Goal: Task Accomplishment & Management: Manage account settings

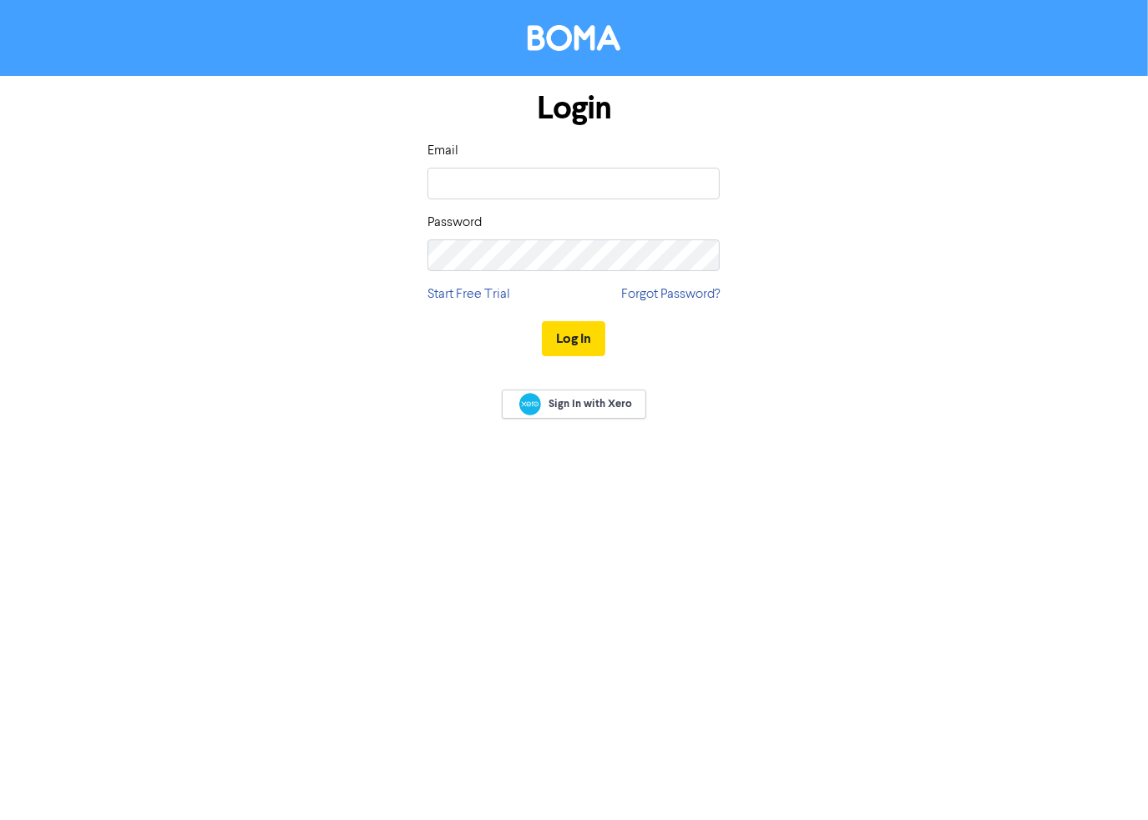
type input "[PERSON_NAME][EMAIL_ADDRESS][DOMAIN_NAME]"
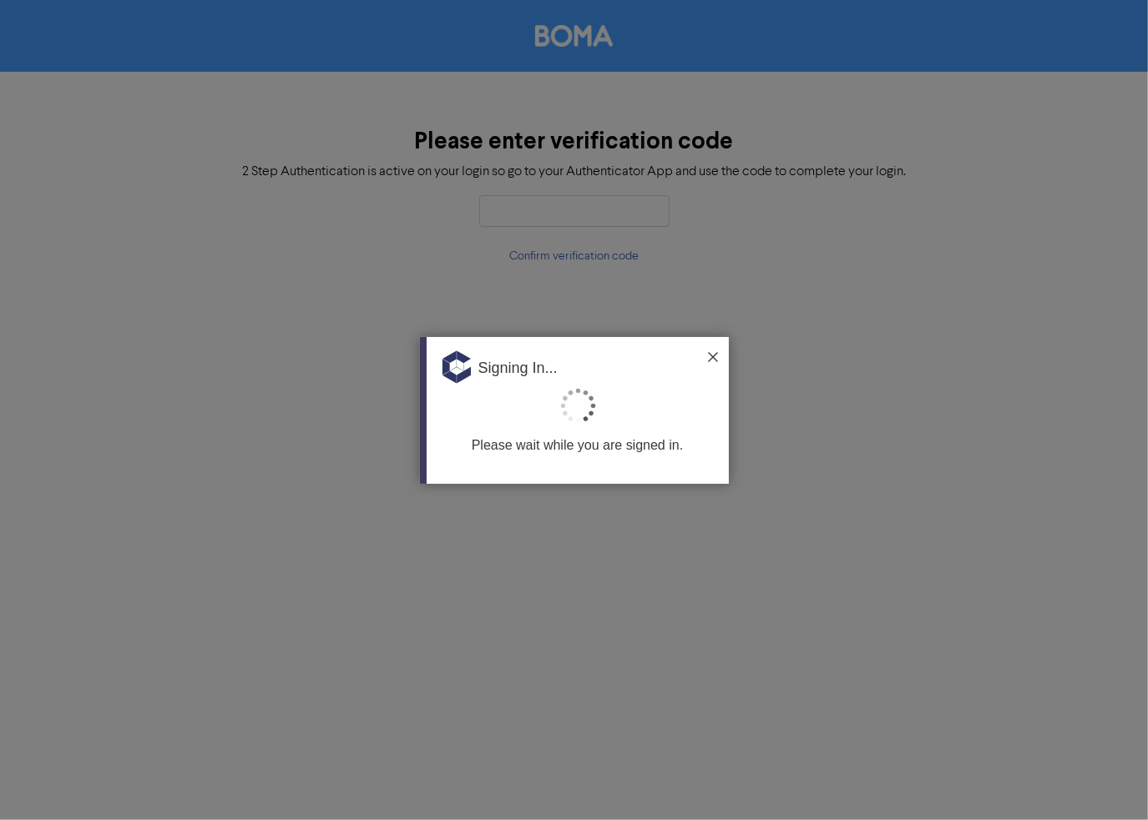
drag, startPoint x: 709, startPoint y: 356, endPoint x: 688, endPoint y: 339, distance: 27.3
click at [709, 356] on img at bounding box center [713, 357] width 10 height 10
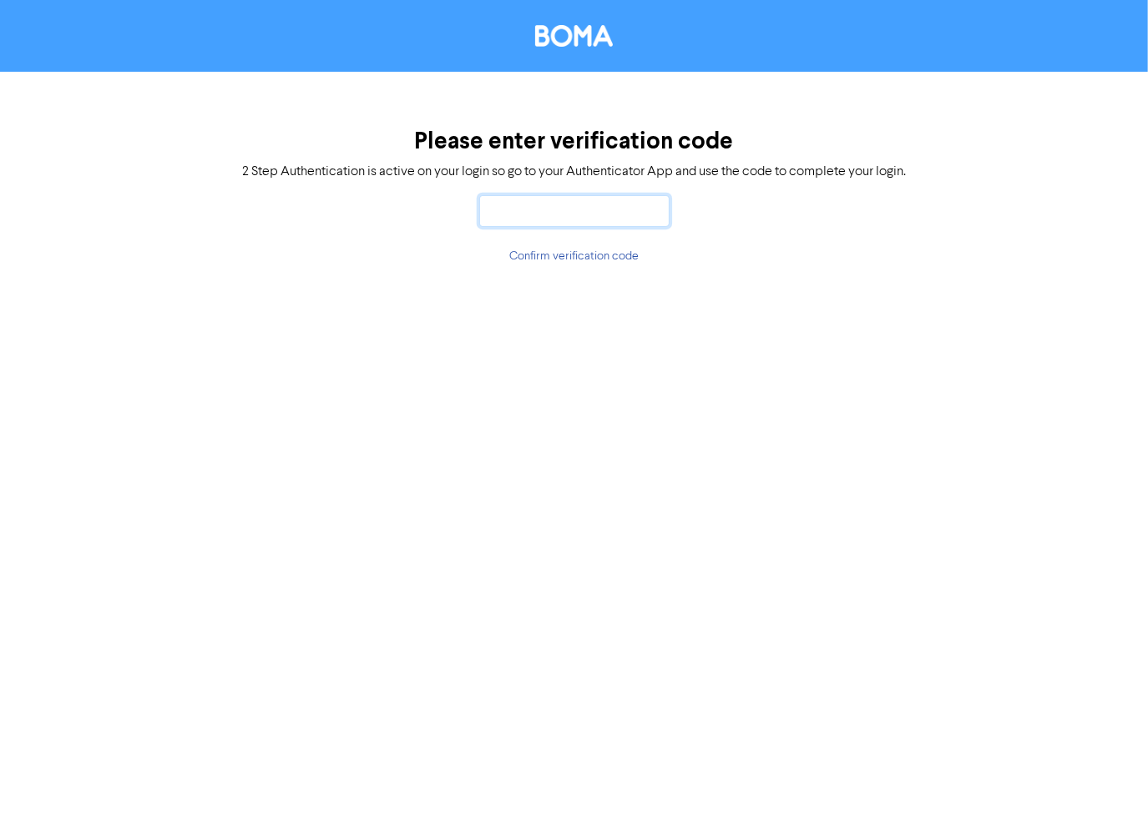
click at [547, 215] on input "text" at bounding box center [574, 211] width 190 height 32
type input "023798"
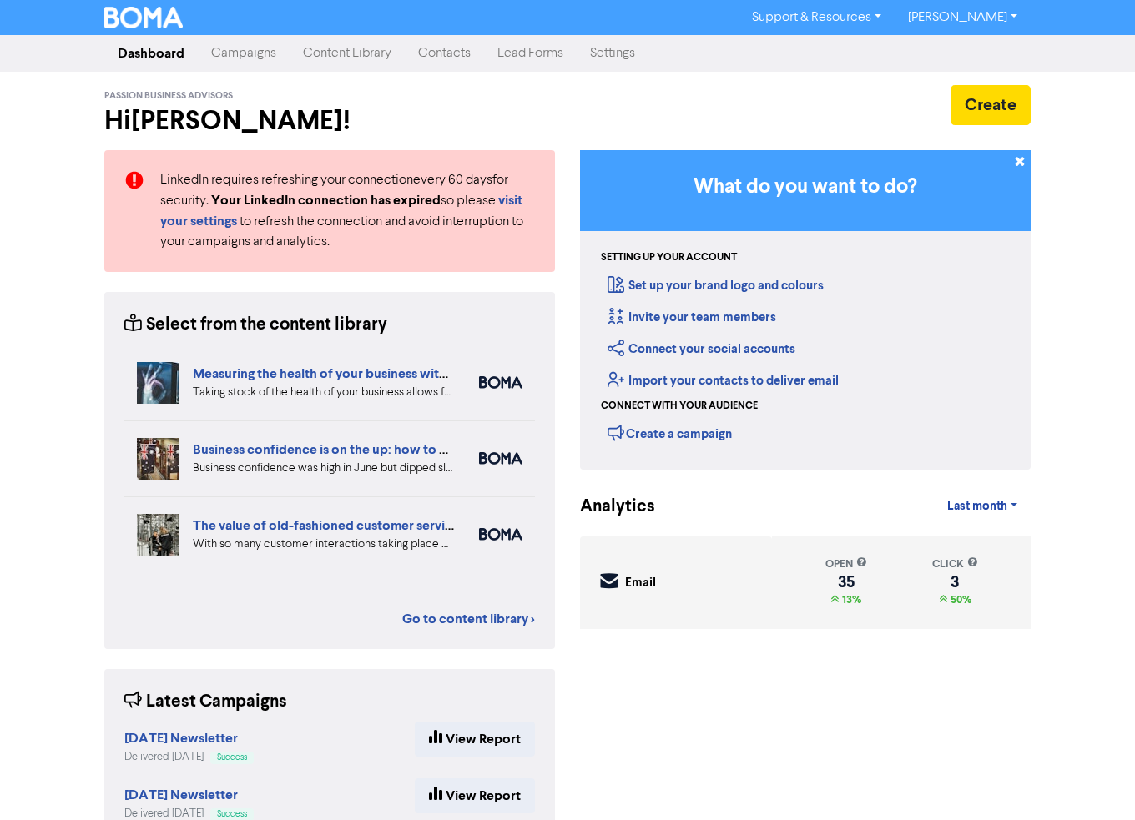
click at [239, 61] on link "Campaigns" at bounding box center [244, 53] width 92 height 33
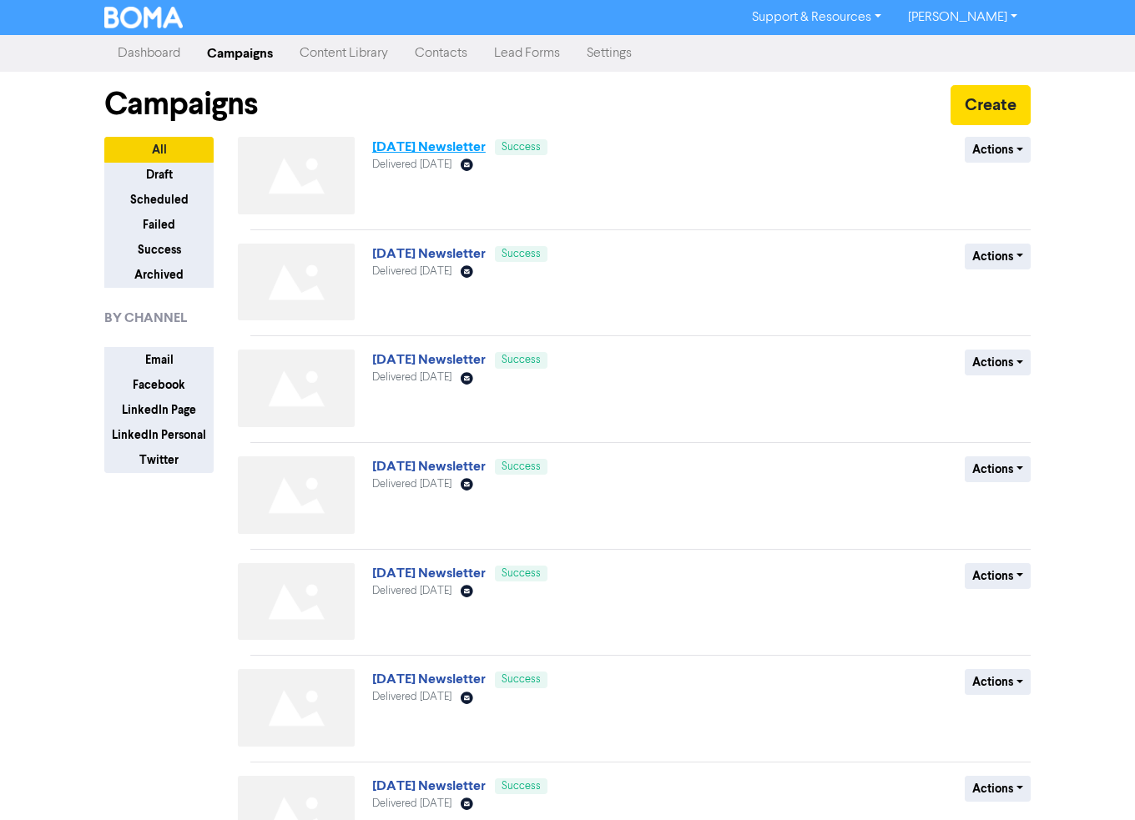
click at [413, 149] on link "[DATE] Newsletter" at bounding box center [429, 147] width 114 height 17
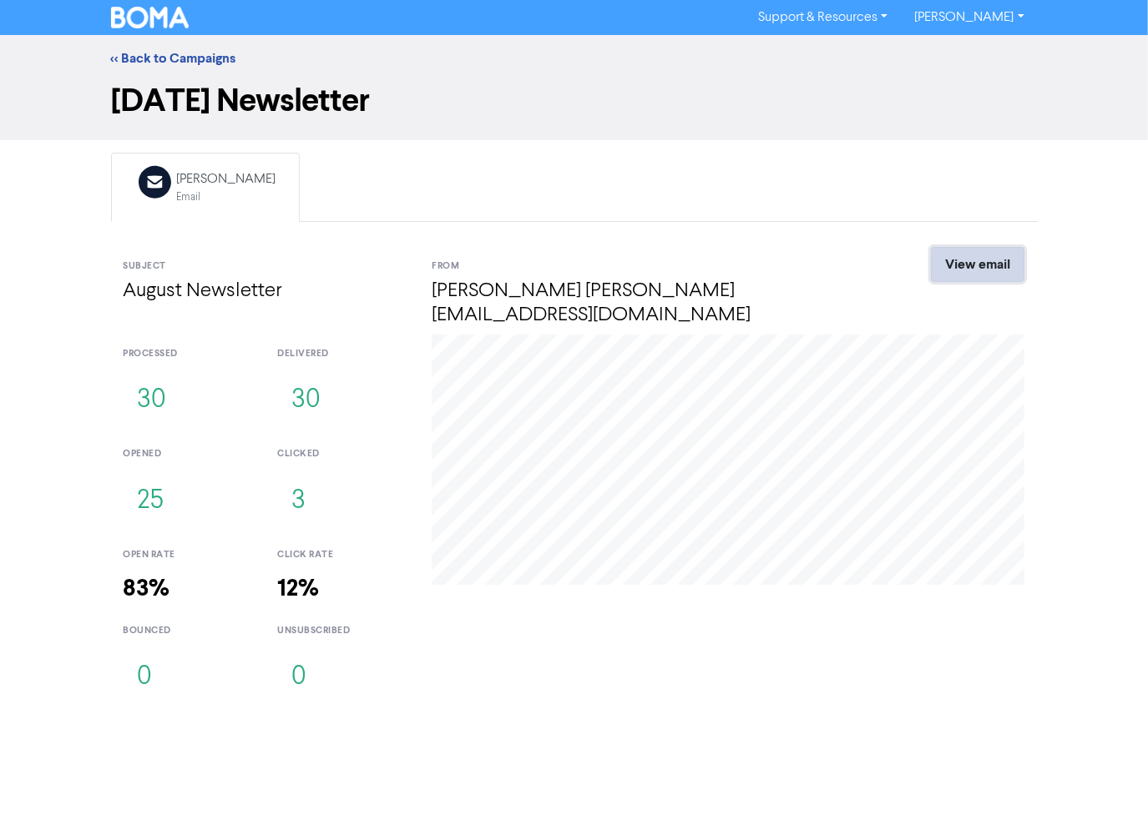
click at [977, 259] on link "View email" at bounding box center [977, 264] width 93 height 35
click at [225, 59] on link "<< Back to Campaigns" at bounding box center [173, 58] width 125 height 17
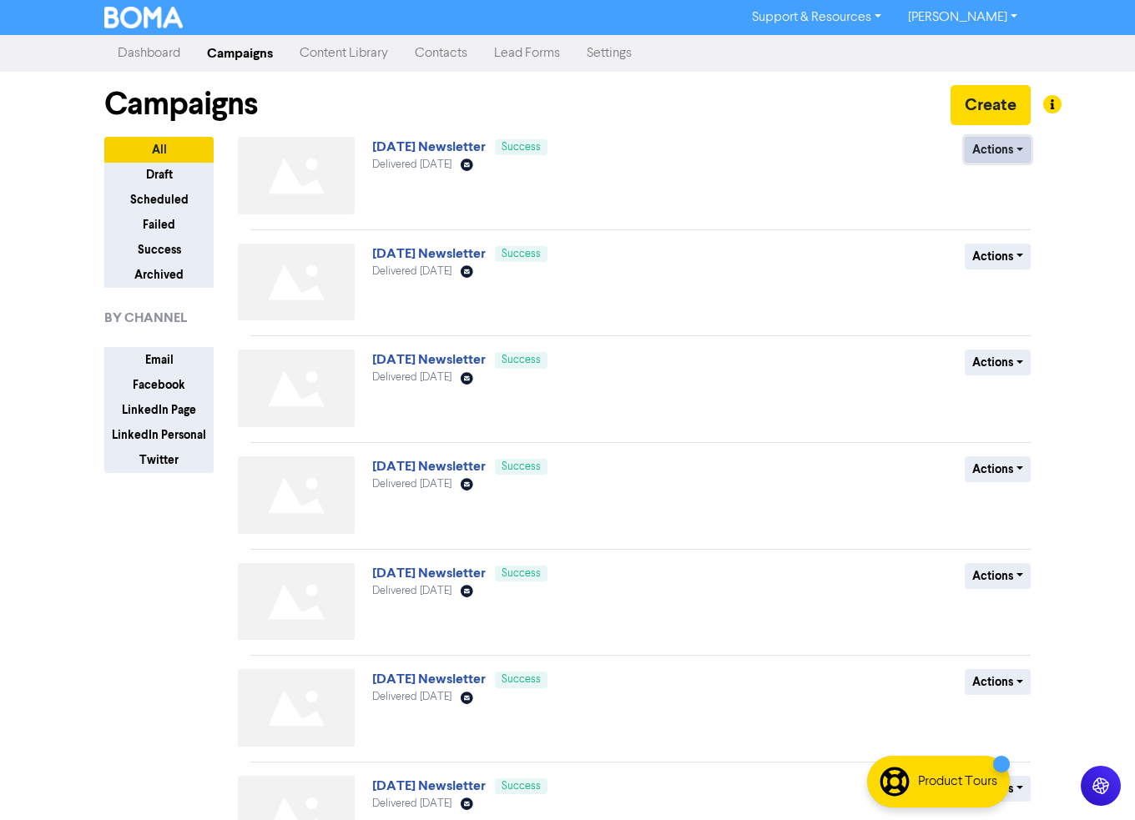
click at [1006, 144] on button "Actions" at bounding box center [998, 150] width 66 height 26
click at [1004, 186] on button "Duplicate" at bounding box center [1032, 184] width 132 height 27
click at [997, 159] on button "Actions" at bounding box center [998, 150] width 66 height 26
click at [1017, 236] on button "Rename" at bounding box center [1032, 238] width 132 height 27
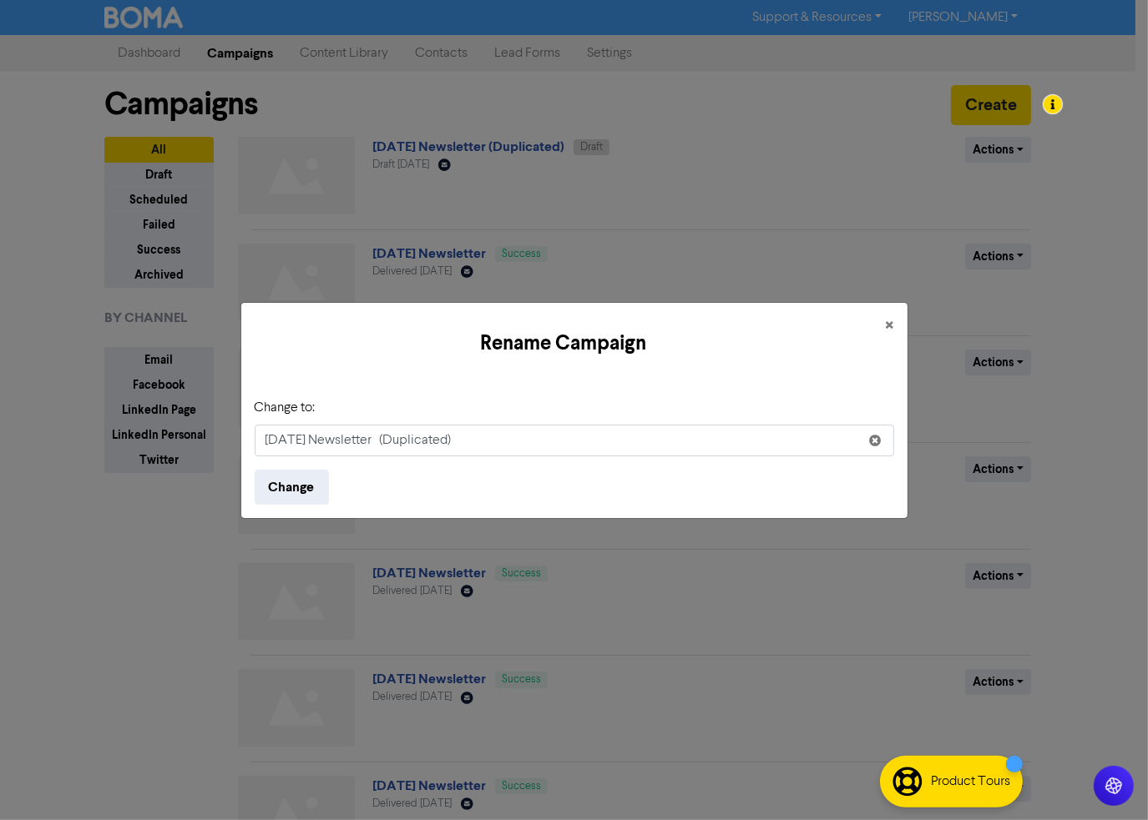
drag, startPoint x: 305, startPoint y: 437, endPoint x: 224, endPoint y: 437, distance: 81.0
click at [230, 437] on div "Rename Campaign × Change to: [DATE] Newsletter (Duplicated) Change" at bounding box center [574, 410] width 1148 height 820
type input "[DATE] Newsletter"
click at [255, 470] on button "Change" at bounding box center [292, 487] width 74 height 35
